Goal: Transaction & Acquisition: Purchase product/service

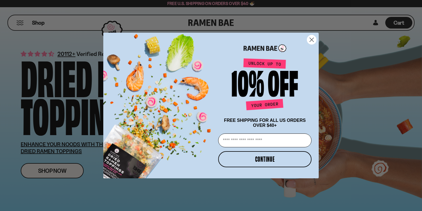
click at [309, 39] on circle "Close dialog" at bounding box center [311, 39] width 9 height 9
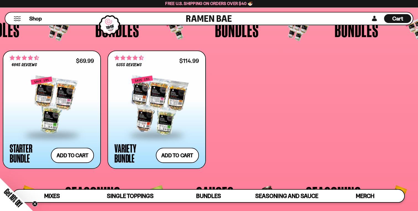
scroll to position [1139, 0]
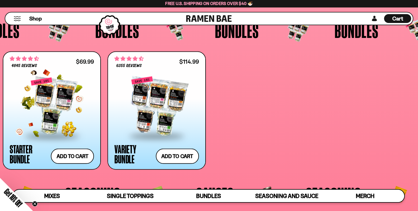
click at [42, 89] on div at bounding box center [52, 106] width 84 height 58
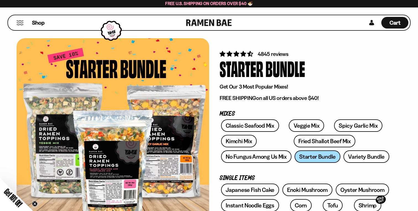
click at [341, 66] on div "Starter Bundle" at bounding box center [305, 68] width 171 height 21
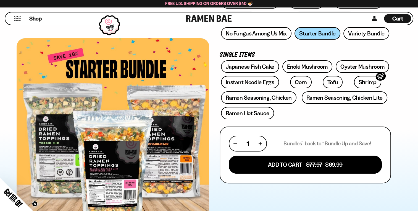
scroll to position [166, 0]
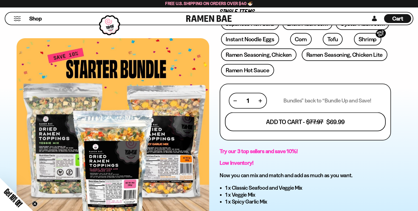
click at [297, 118] on button "Add To Cart - $77.97 $69.99" at bounding box center [305, 121] width 161 height 19
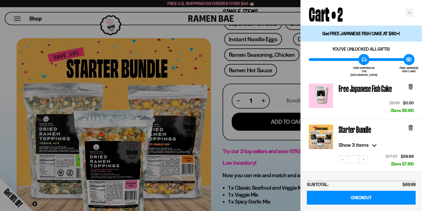
click at [203, 34] on div at bounding box center [211, 105] width 422 height 211
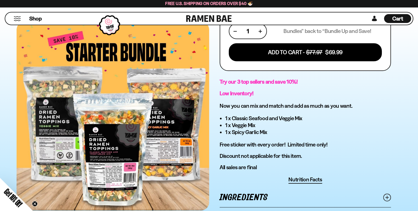
scroll to position [232, 0]
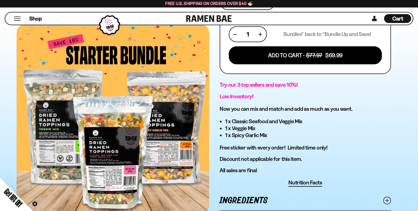
click at [112, 100] on div at bounding box center [113, 118] width 193 height 189
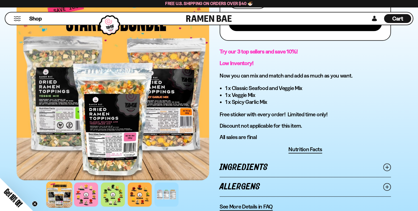
scroll to position [276, 0]
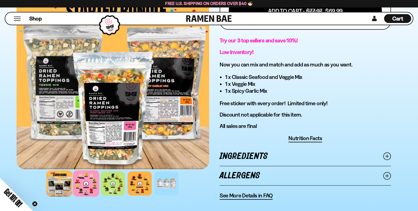
click at [92, 187] on div at bounding box center [86, 183] width 26 height 26
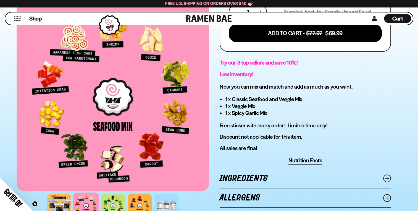
scroll to position [265, 0]
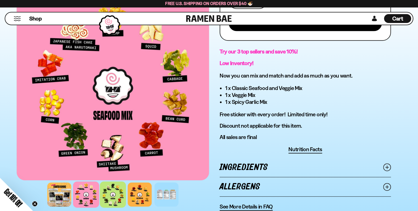
click at [114, 196] on div at bounding box center [113, 194] width 26 height 26
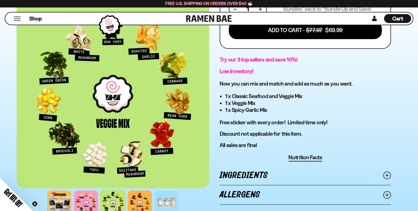
scroll to position [254, 0]
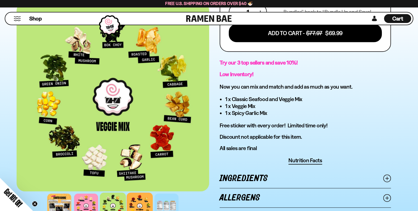
click at [136, 201] on div at bounding box center [140, 205] width 26 height 26
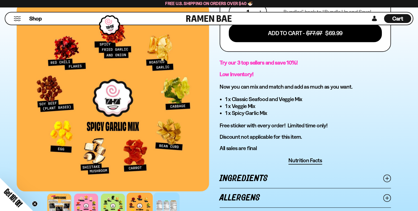
click at [162, 204] on div at bounding box center [166, 205] width 26 height 26
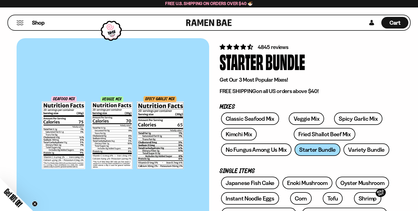
scroll to position [0, 0]
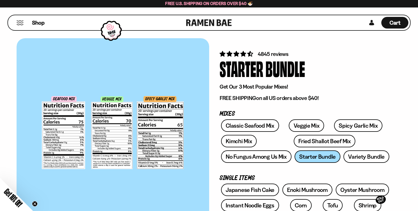
click at [204, 21] on link at bounding box center [209, 22] width 46 height 15
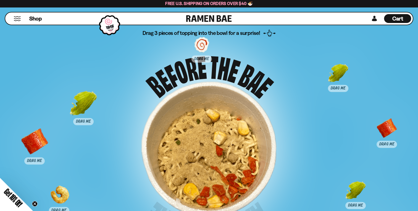
scroll to position [2620, 0]
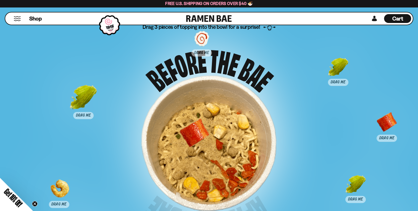
drag, startPoint x: 39, startPoint y: 137, endPoint x: 210, endPoint y: 137, distance: 171.1
click at [208, 137] on div at bounding box center [194, 132] width 27 height 27
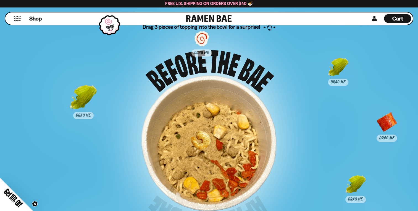
drag, startPoint x: 56, startPoint y: 189, endPoint x: 197, endPoint y: 141, distance: 148.7
click at [197, 141] on div at bounding box center [199, 144] width 27 height 27
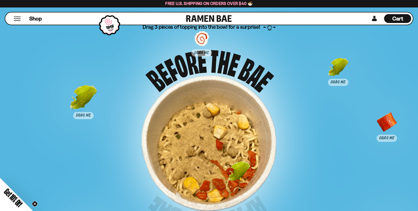
drag, startPoint x: 353, startPoint y: 187, endPoint x: 221, endPoint y: 168, distance: 133.5
click at [226, 168] on div at bounding box center [239, 174] width 27 height 27
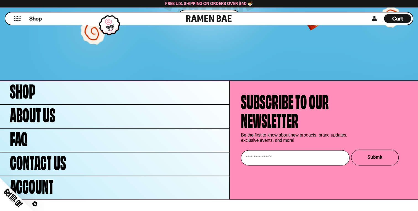
scroll to position [2837, 0]
